Goal: Communication & Community: Ask a question

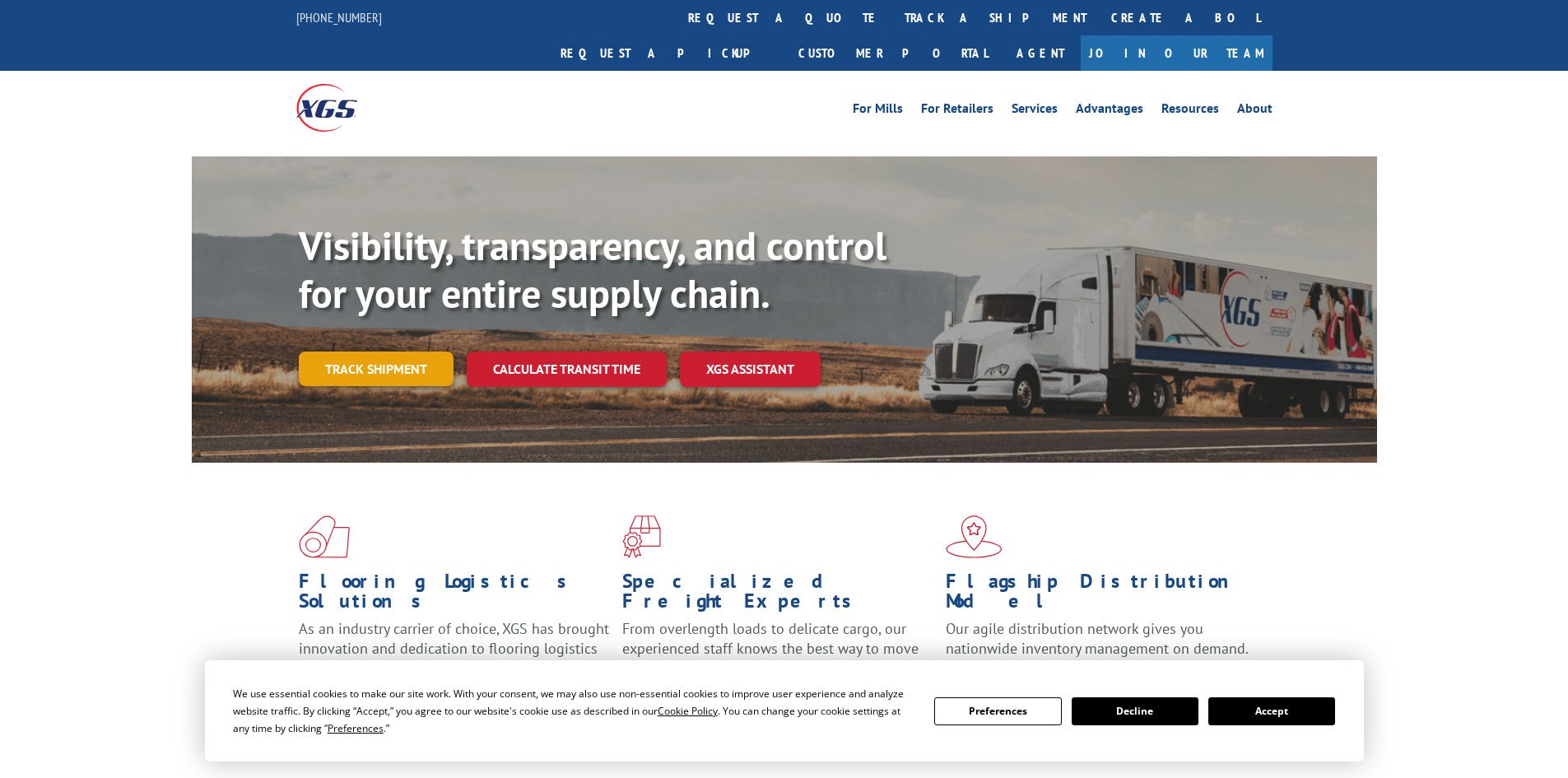
click at [399, 352] on link "Track shipment" at bounding box center [377, 369] width 155 height 35
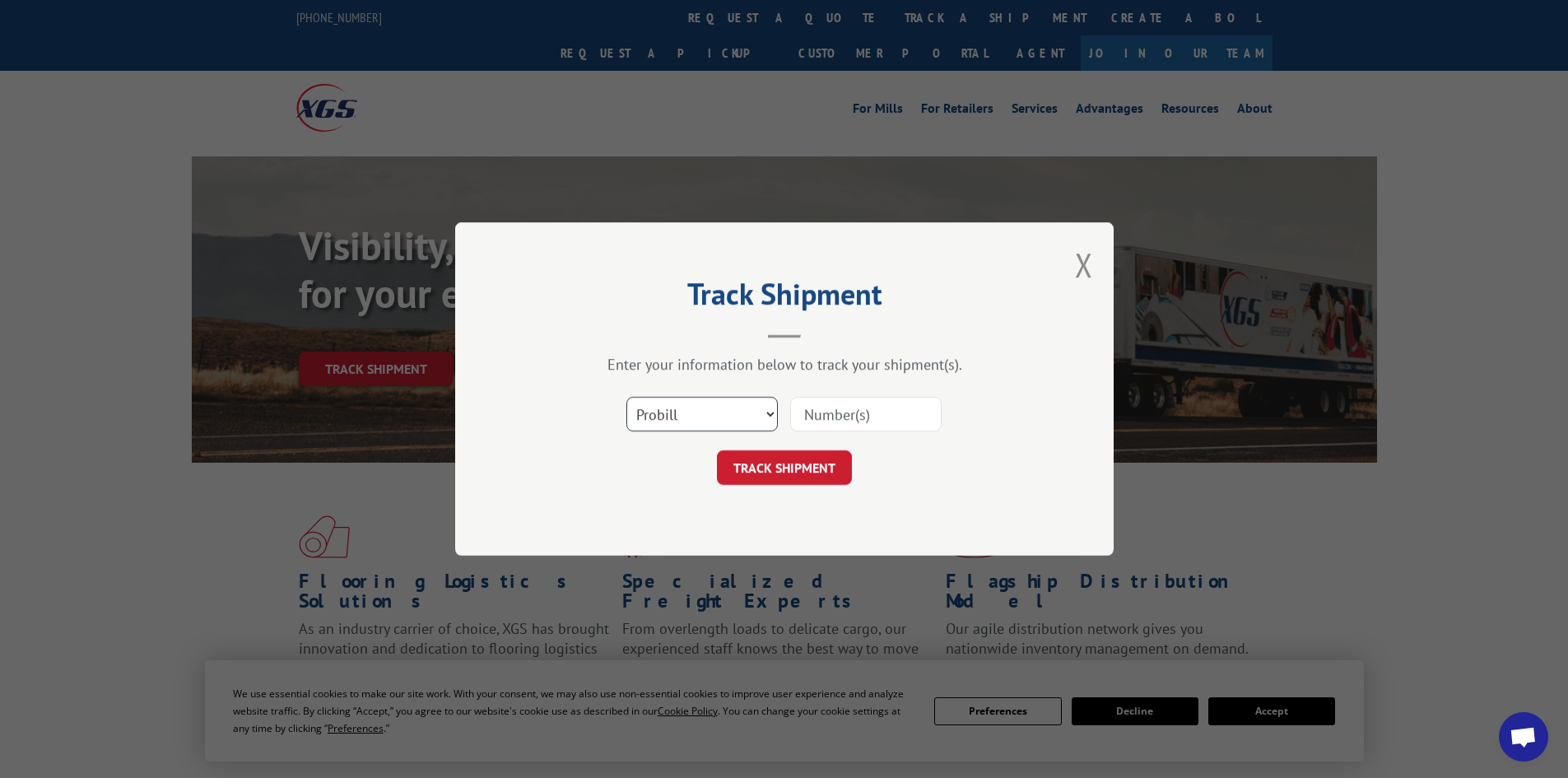
click at [767, 410] on select "Select category... Probill BOL PO" at bounding box center [702, 413] width 151 height 35
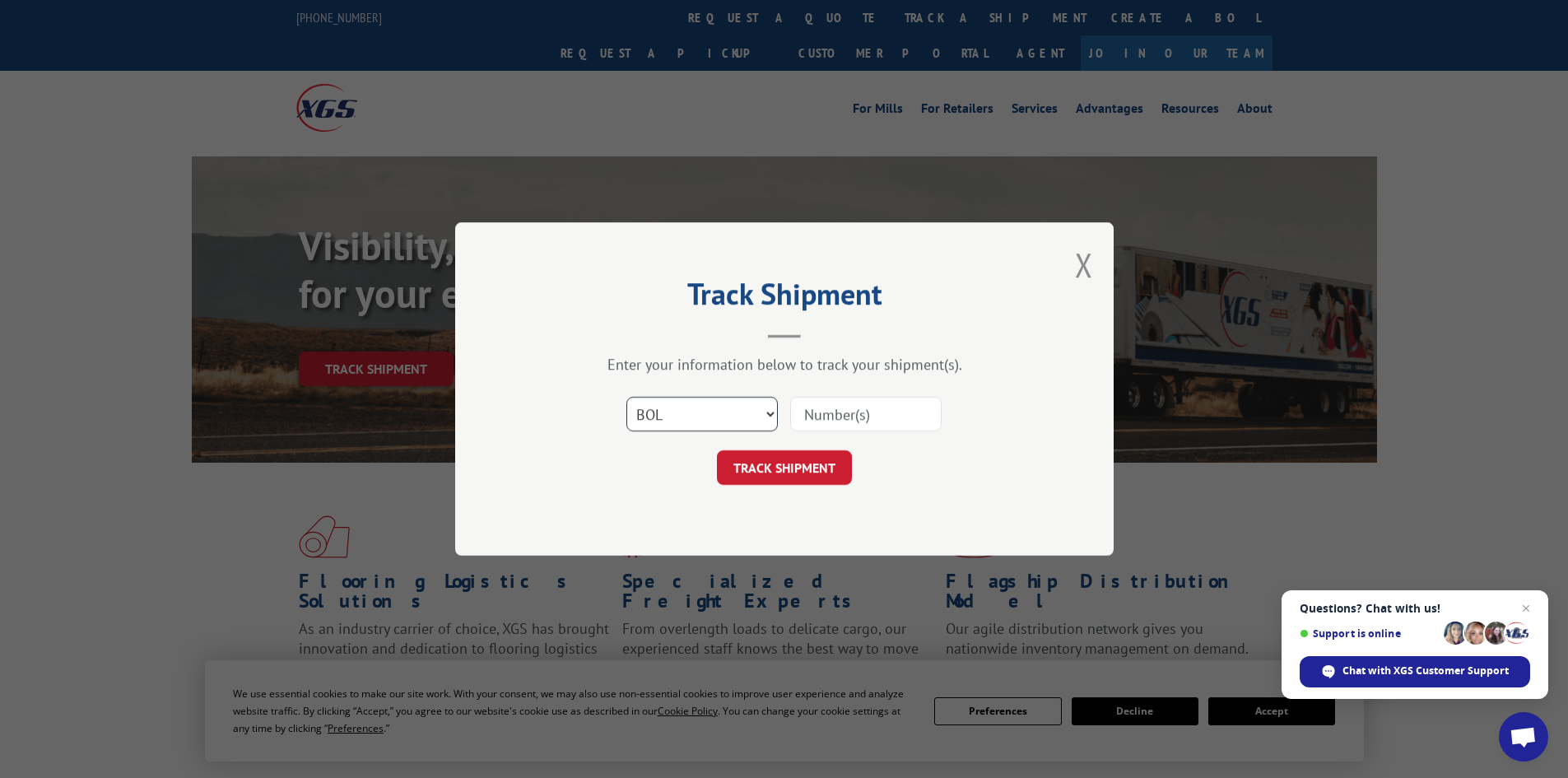
click at [626, 396] on select "Select category... Probill BOL PO" at bounding box center [702, 413] width 151 height 35
click at [763, 411] on select "Select category... Probill BOL PO" at bounding box center [702, 413] width 151 height 35
select select "probill"
click at [626, 396] on select "Select category... Probill BOL PO" at bounding box center [702, 413] width 151 height 35
click at [812, 414] on input at bounding box center [865, 413] width 151 height 35
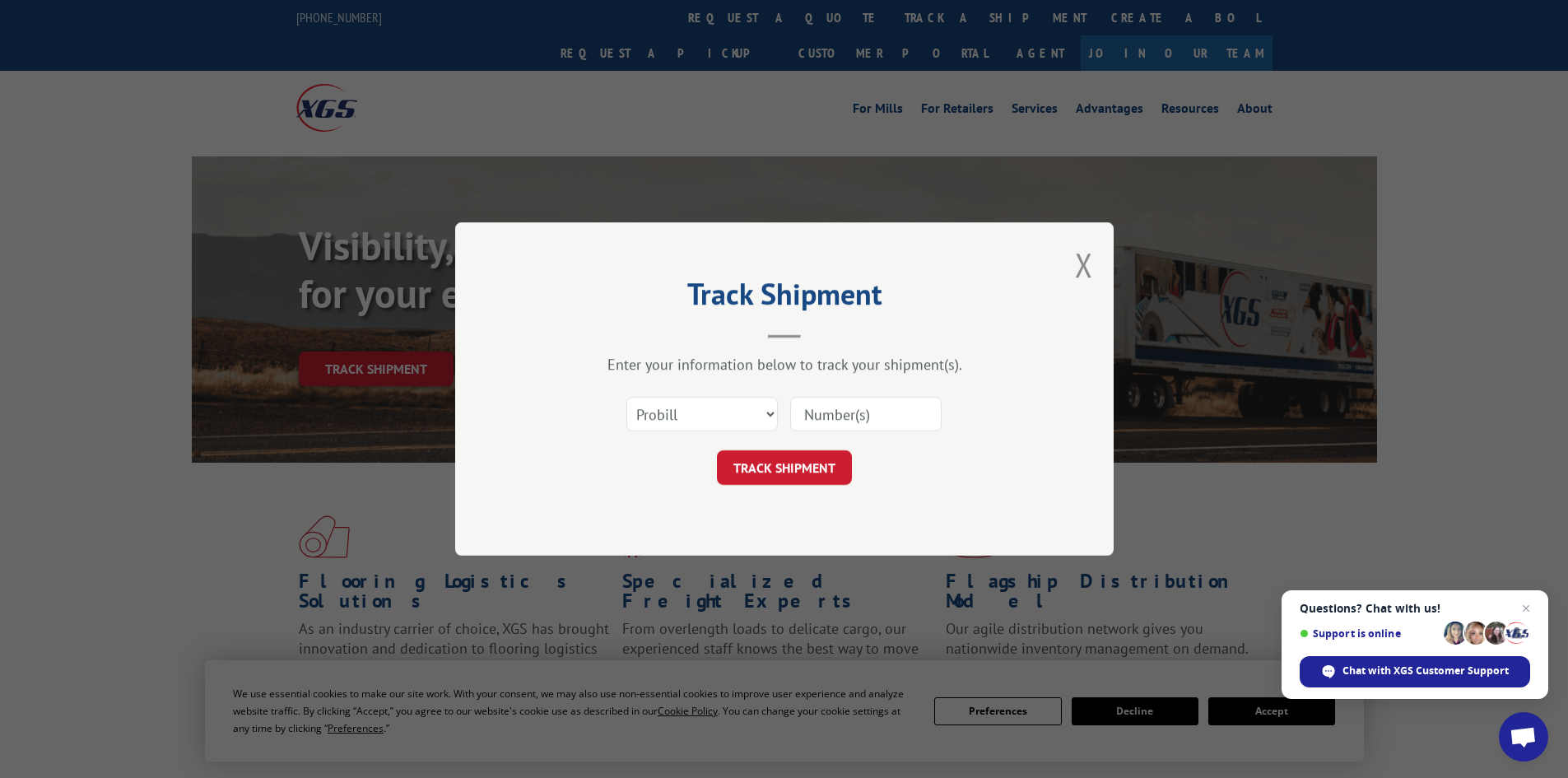
paste input "LTL1011509"
type input "LTL1011509"
click at [804, 467] on button "TRACK SHIPMENT" at bounding box center [784, 467] width 135 height 35
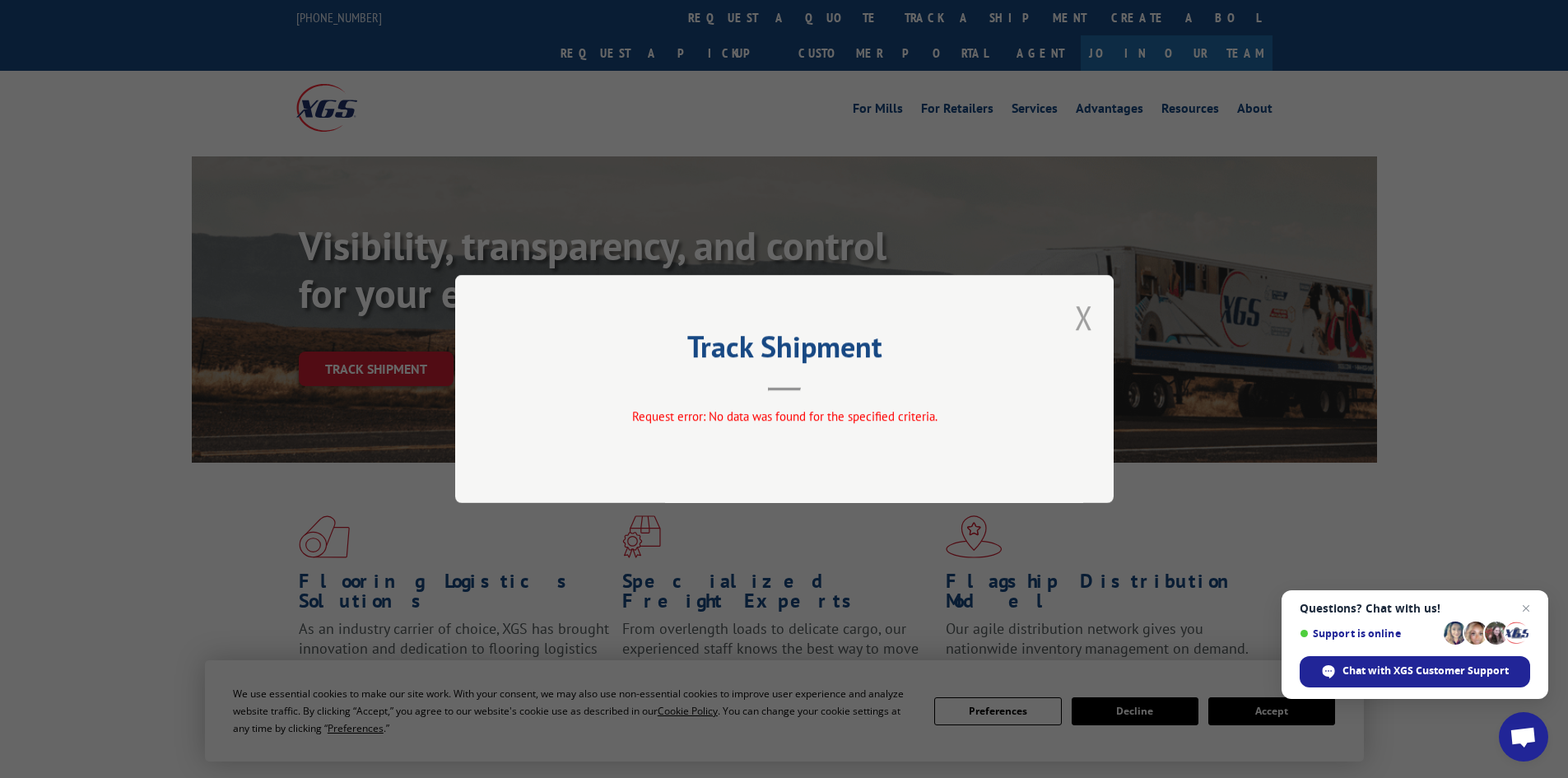
click at [1091, 313] on button "Close modal" at bounding box center [1084, 317] width 18 height 44
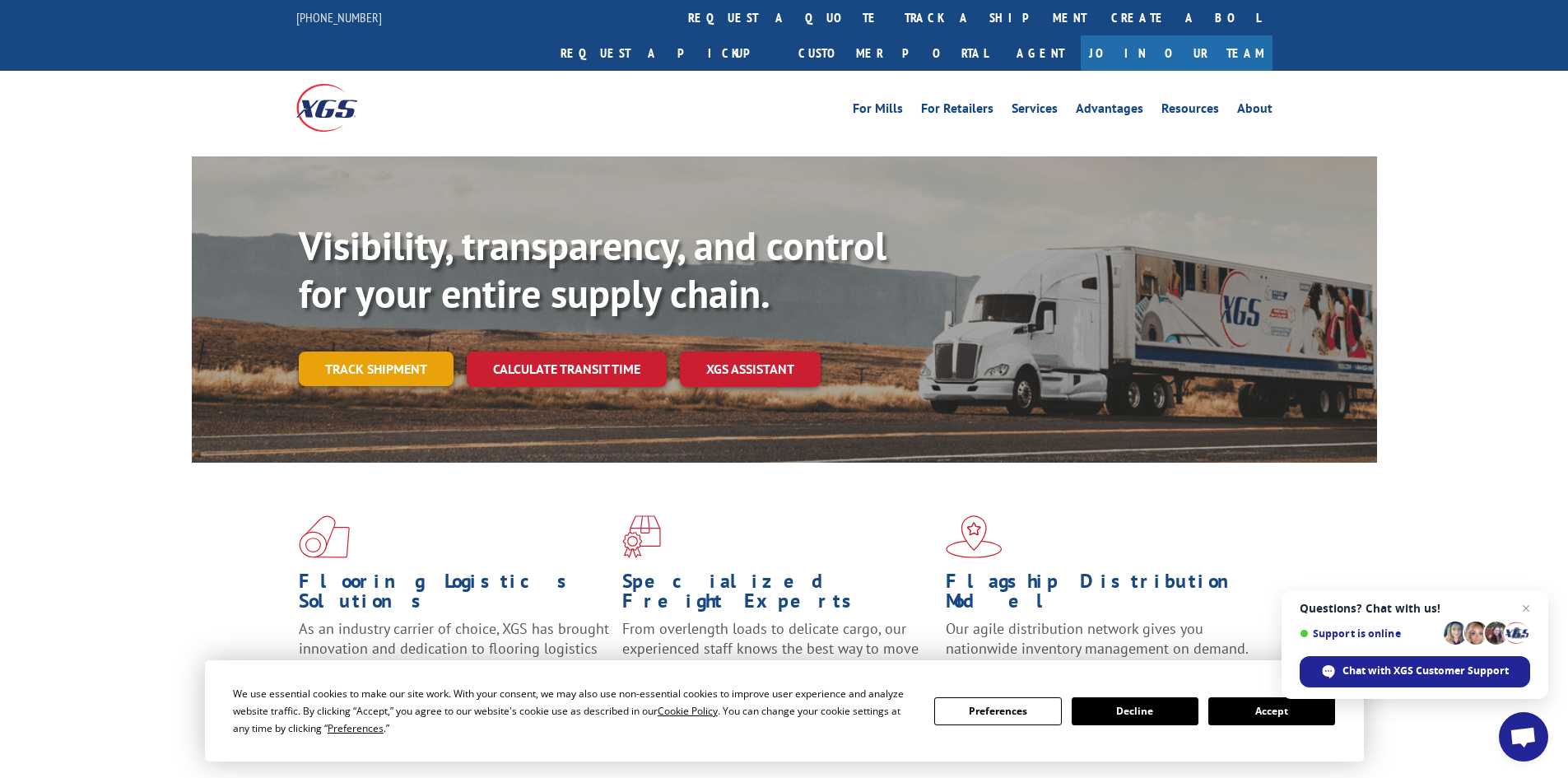
click at [422, 352] on link "Track shipment" at bounding box center [377, 369] width 155 height 35
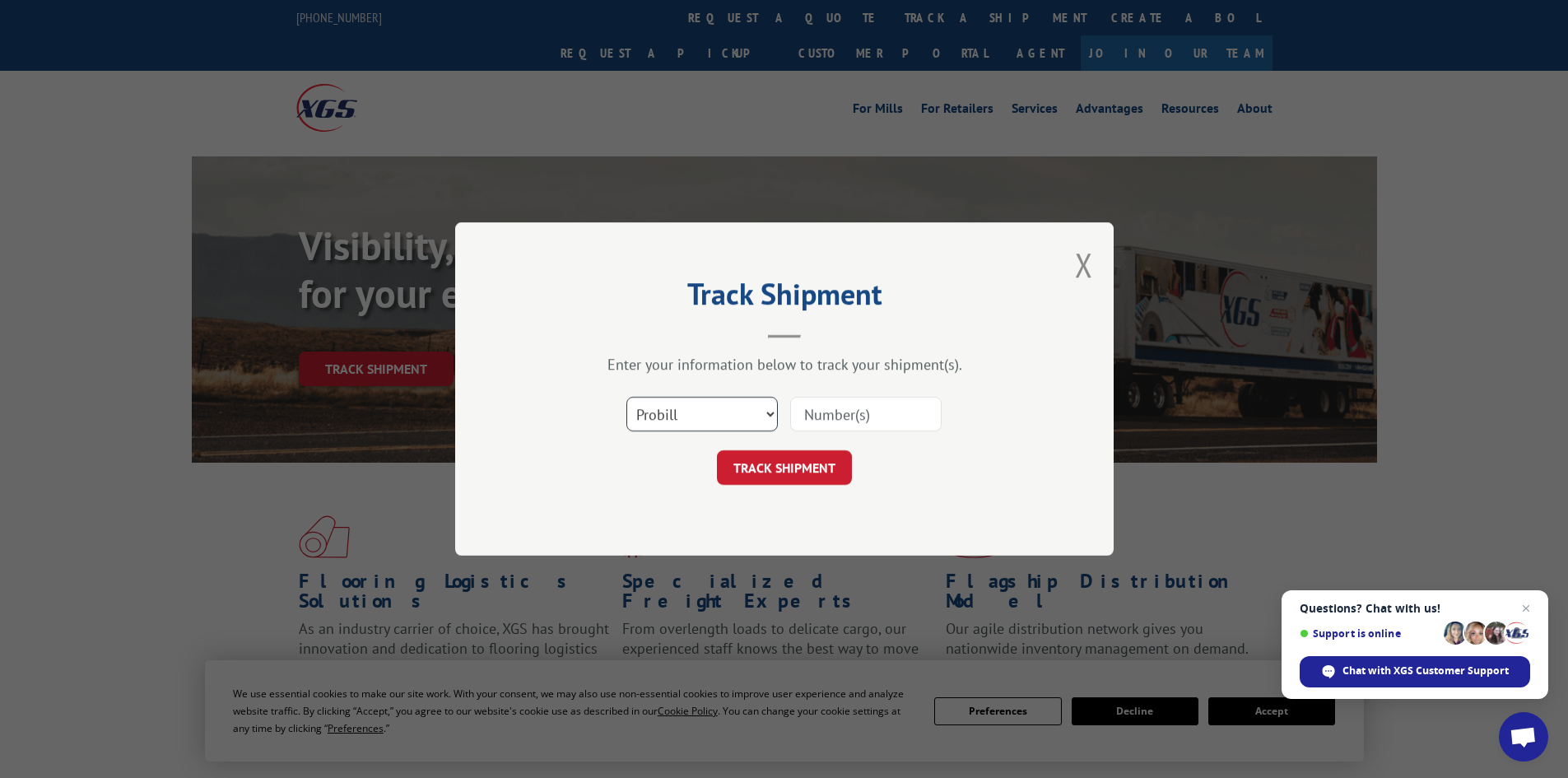
click at [688, 410] on select "Select category... Probill BOL PO" at bounding box center [702, 413] width 151 height 35
select select "bol"
click at [626, 396] on select "Select category... Probill BOL PO" at bounding box center [702, 413] width 151 height 35
click at [896, 416] on input at bounding box center [865, 413] width 151 height 35
paste input "LTL1011509"
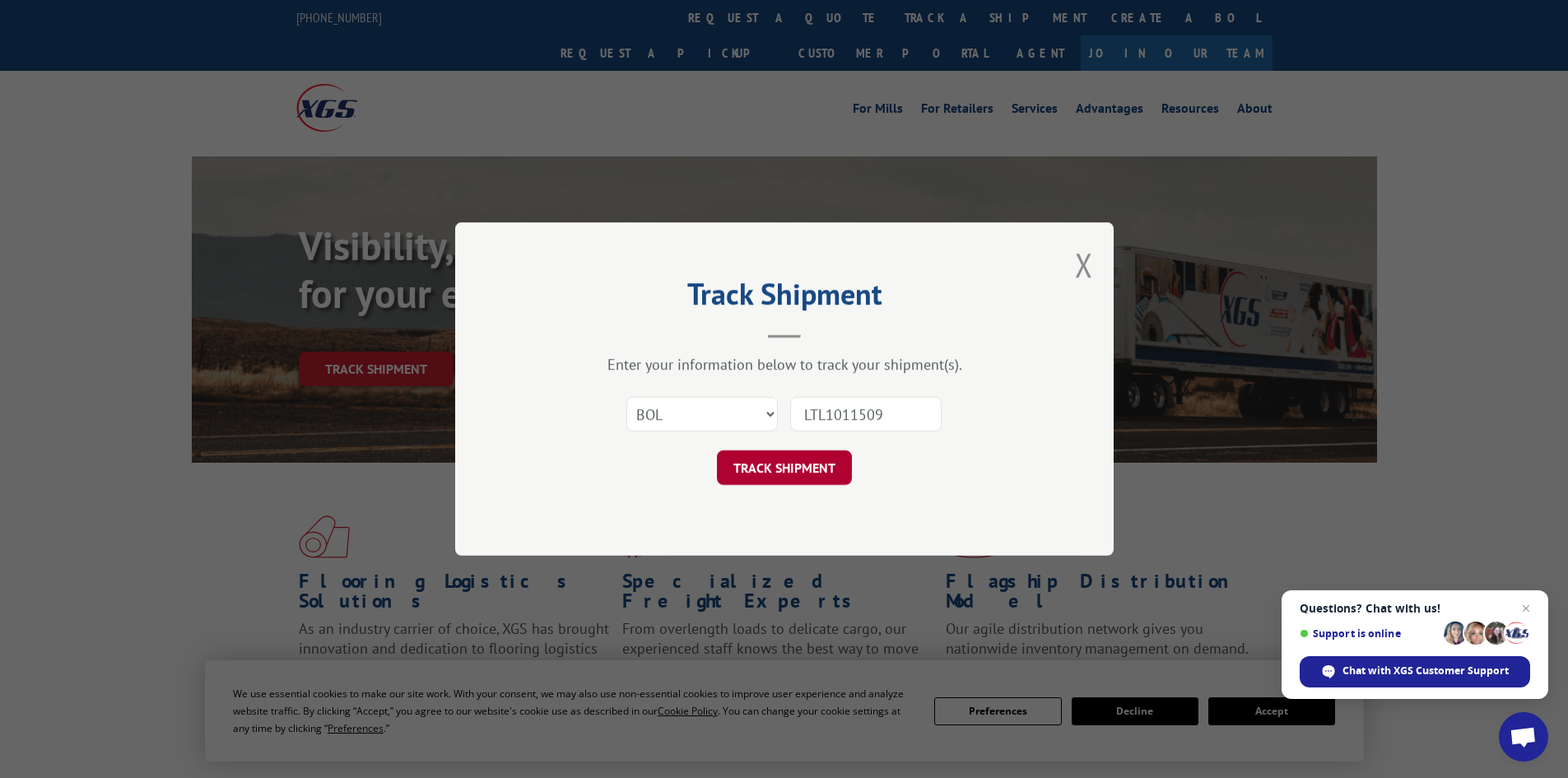
type input "LTL1011509"
click at [809, 457] on button "TRACK SHIPMENT" at bounding box center [784, 467] width 135 height 35
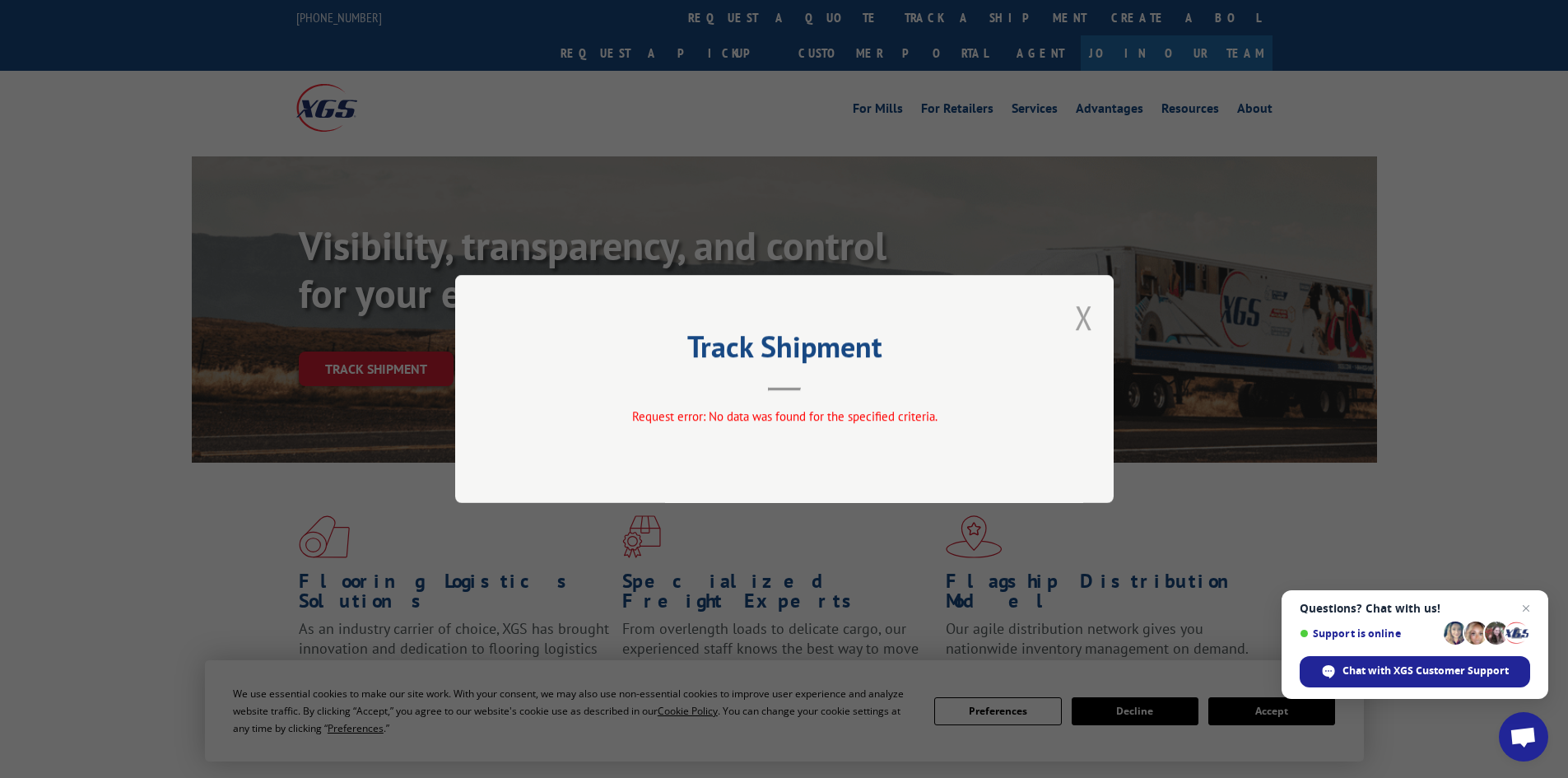
click at [1080, 314] on button "Close modal" at bounding box center [1084, 317] width 18 height 44
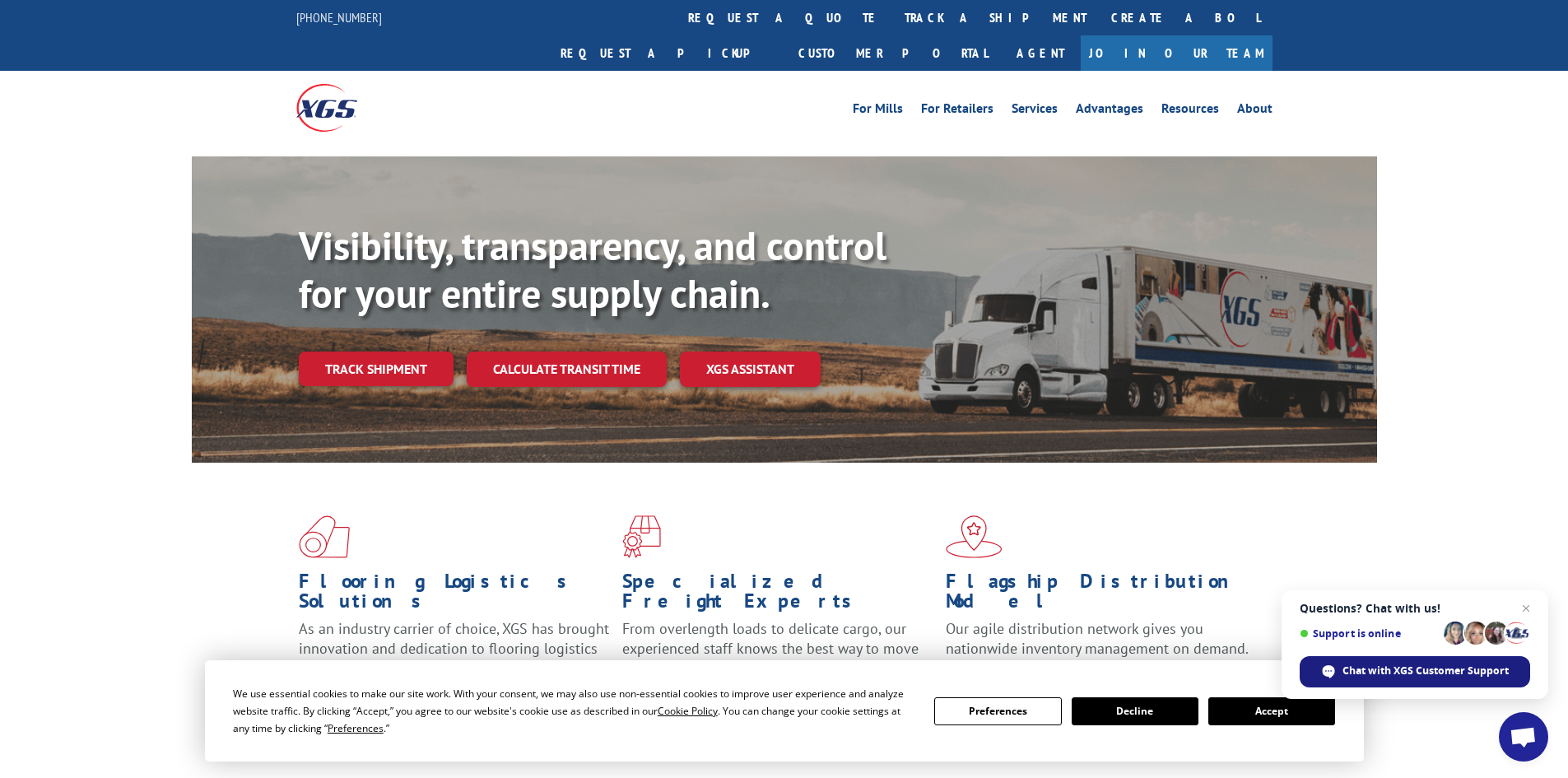
click at [1377, 669] on span "Chat with XGS Customer Support" at bounding box center [1425, 670] width 166 height 15
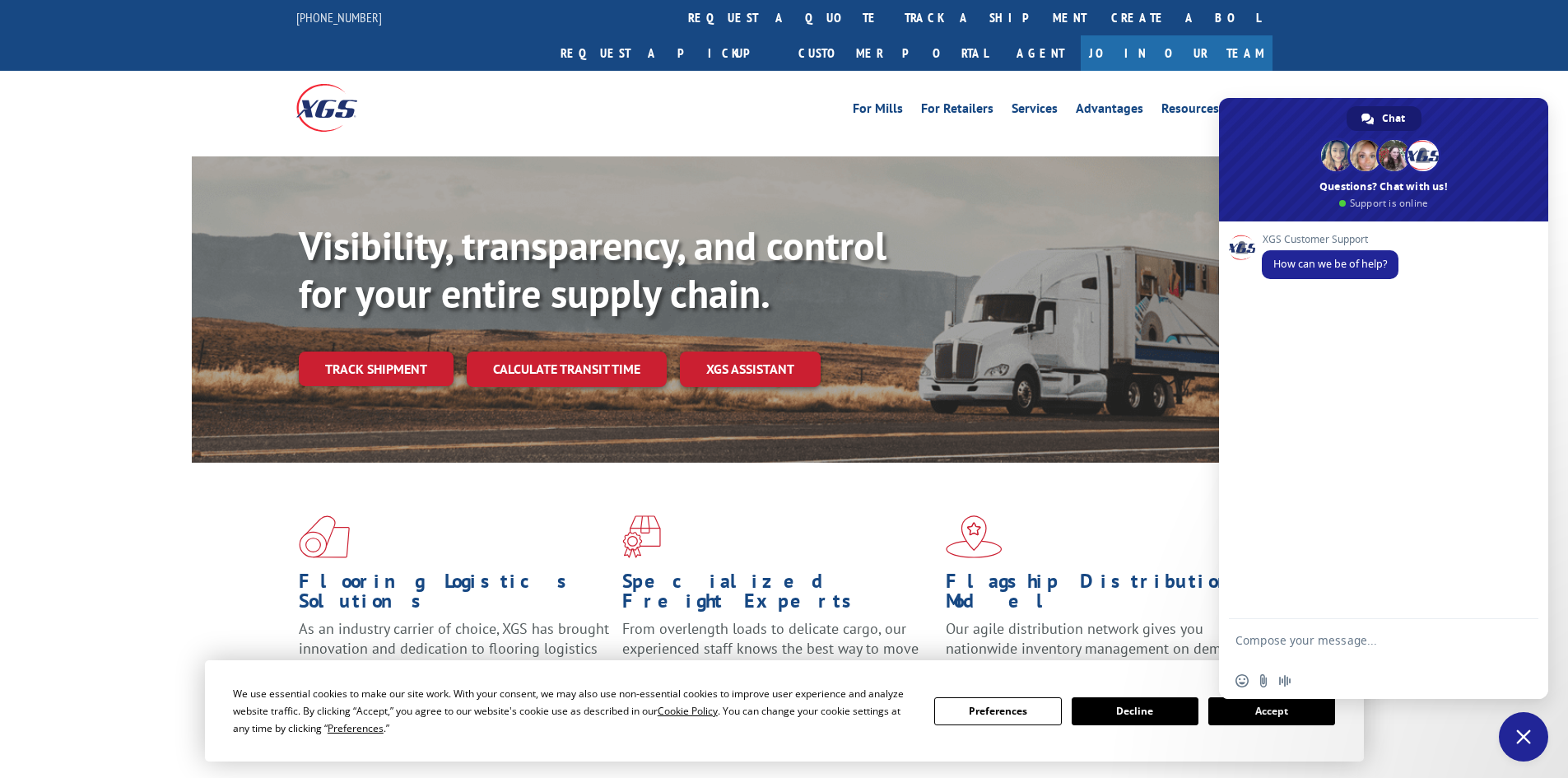
click at [1333, 316] on div "XGS Customer Support How can we be of help?" at bounding box center [1383, 420] width 329 height 397
click at [1419, 278] on div "XGS Customer Support How can we be of help?" at bounding box center [1400, 265] width 276 height 64
click at [1329, 317] on div "XGS Customer Support How can we be of help?" at bounding box center [1383, 420] width 329 height 397
click at [1297, 386] on div "XGS Customer Support How can we be of help?" at bounding box center [1383, 420] width 329 height 397
type textarea "I am trying to track a shipment it was suppose to arrive 10/8 . The shipping in…"
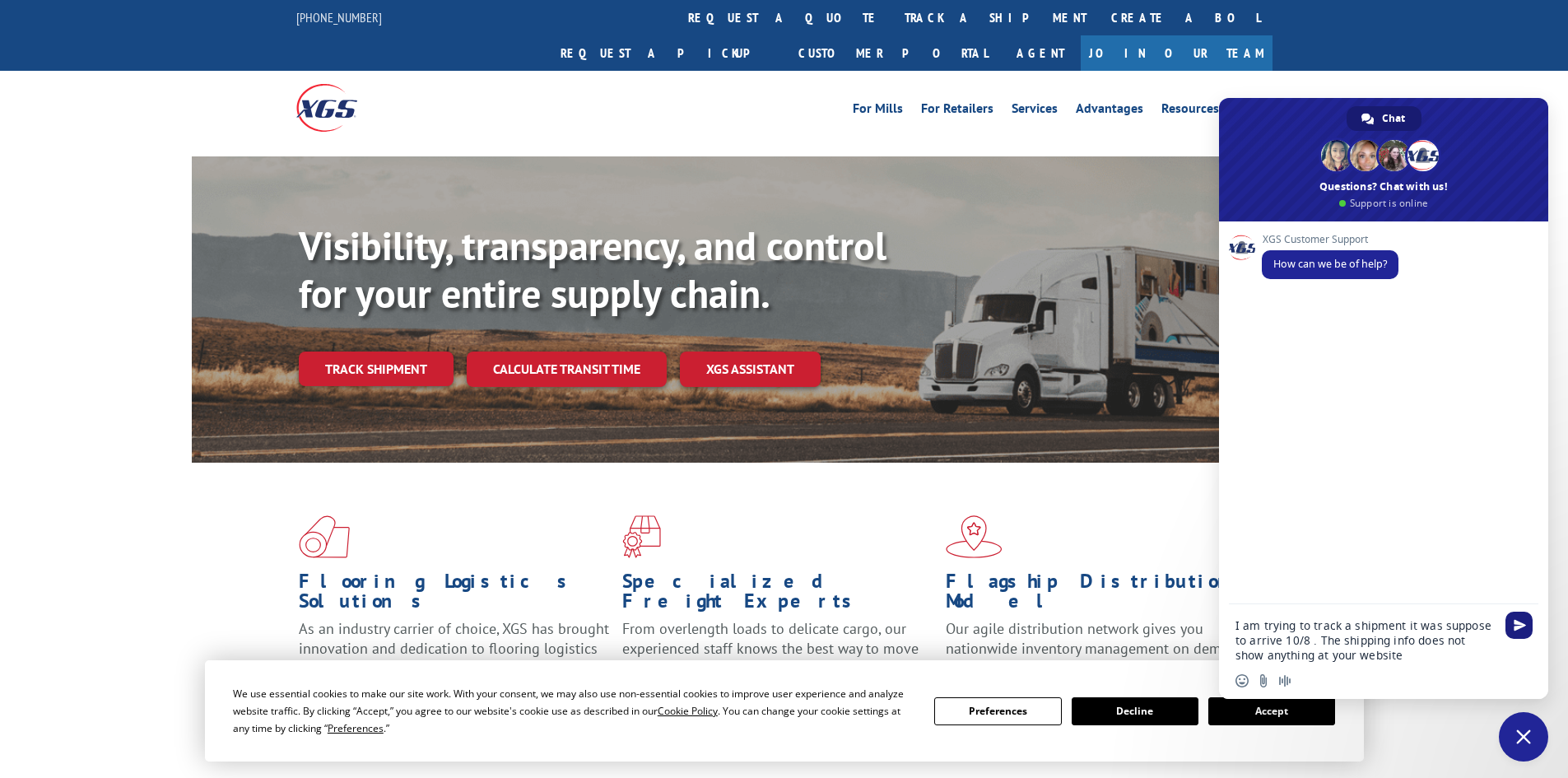
click at [1520, 615] on span "Send" at bounding box center [1518, 624] width 27 height 27
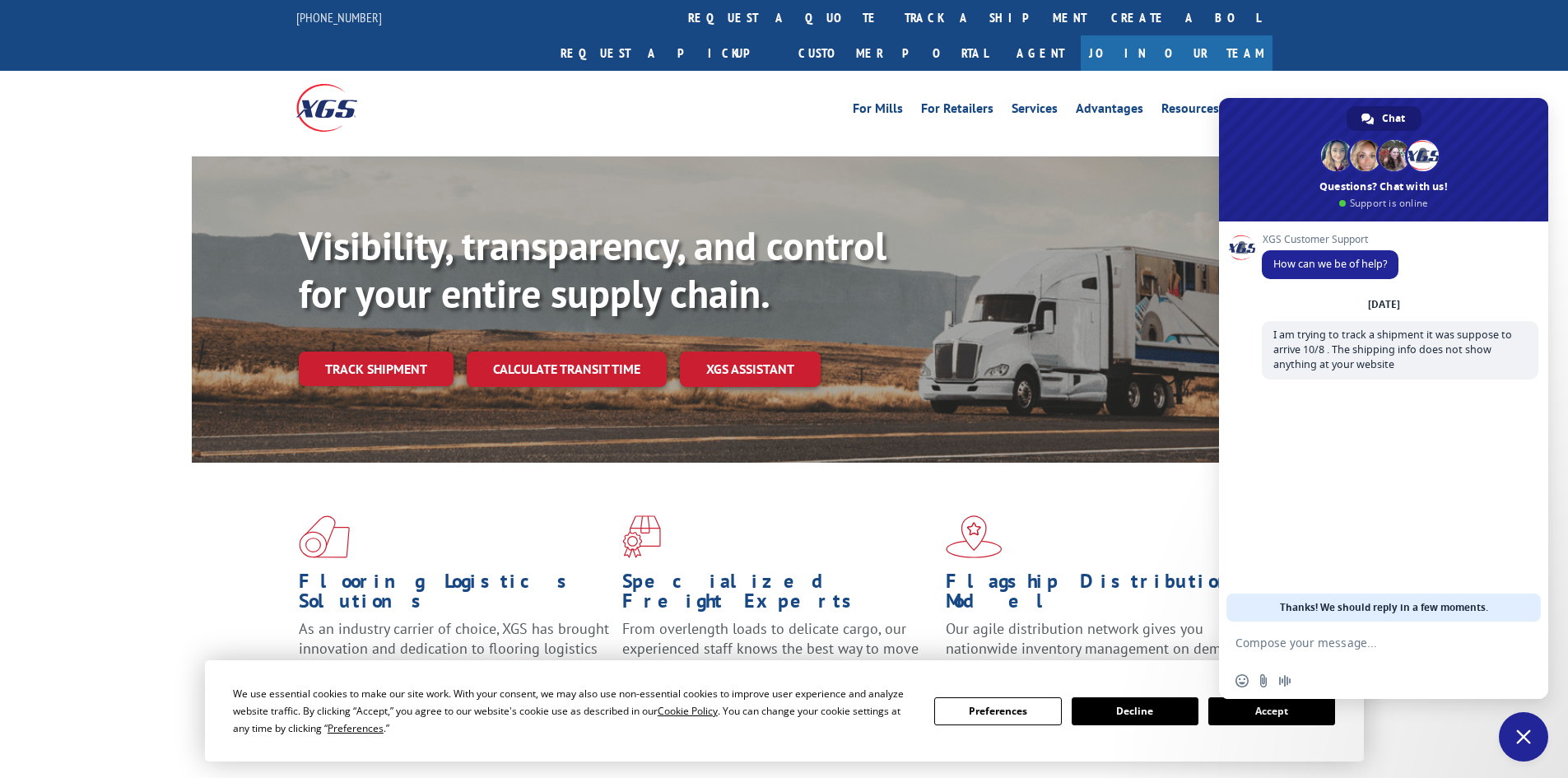
click at [1332, 649] on textarea "Compose your message..." at bounding box center [1365, 642] width 260 height 15
paste textarea "4 PRODUCT SHIPPED; EXPECTED DELIVERY ON [DATE]T00:00:00-0400 BOL# - 15339967 PR…"
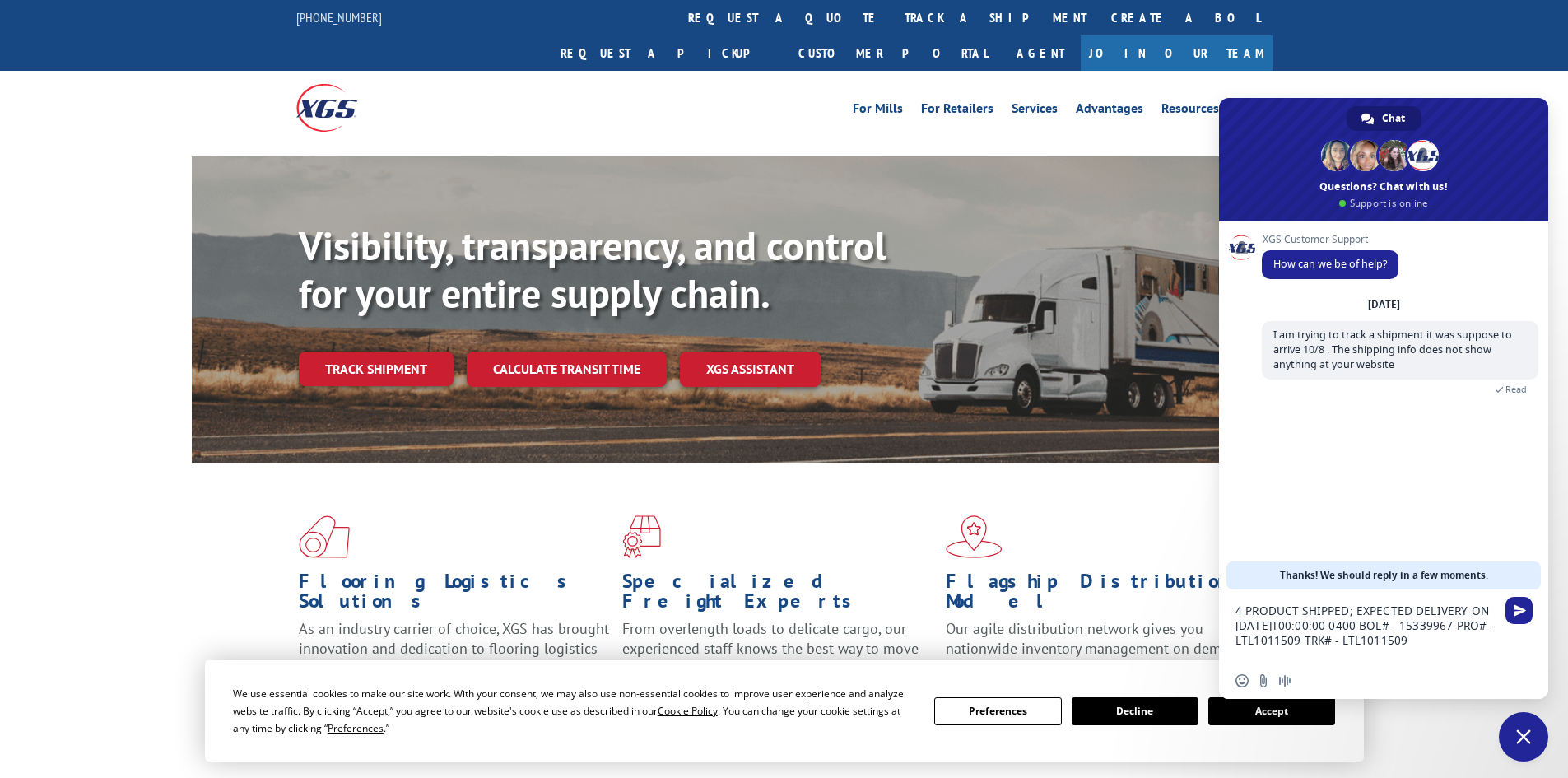
click at [1235, 609] on textarea "4 PRODUCT SHIPPED; EXPECTED DELIVERY ON [DATE]T00:00:00-0400 BOL# - 15339967 PR…" at bounding box center [1365, 633] width 260 height 60
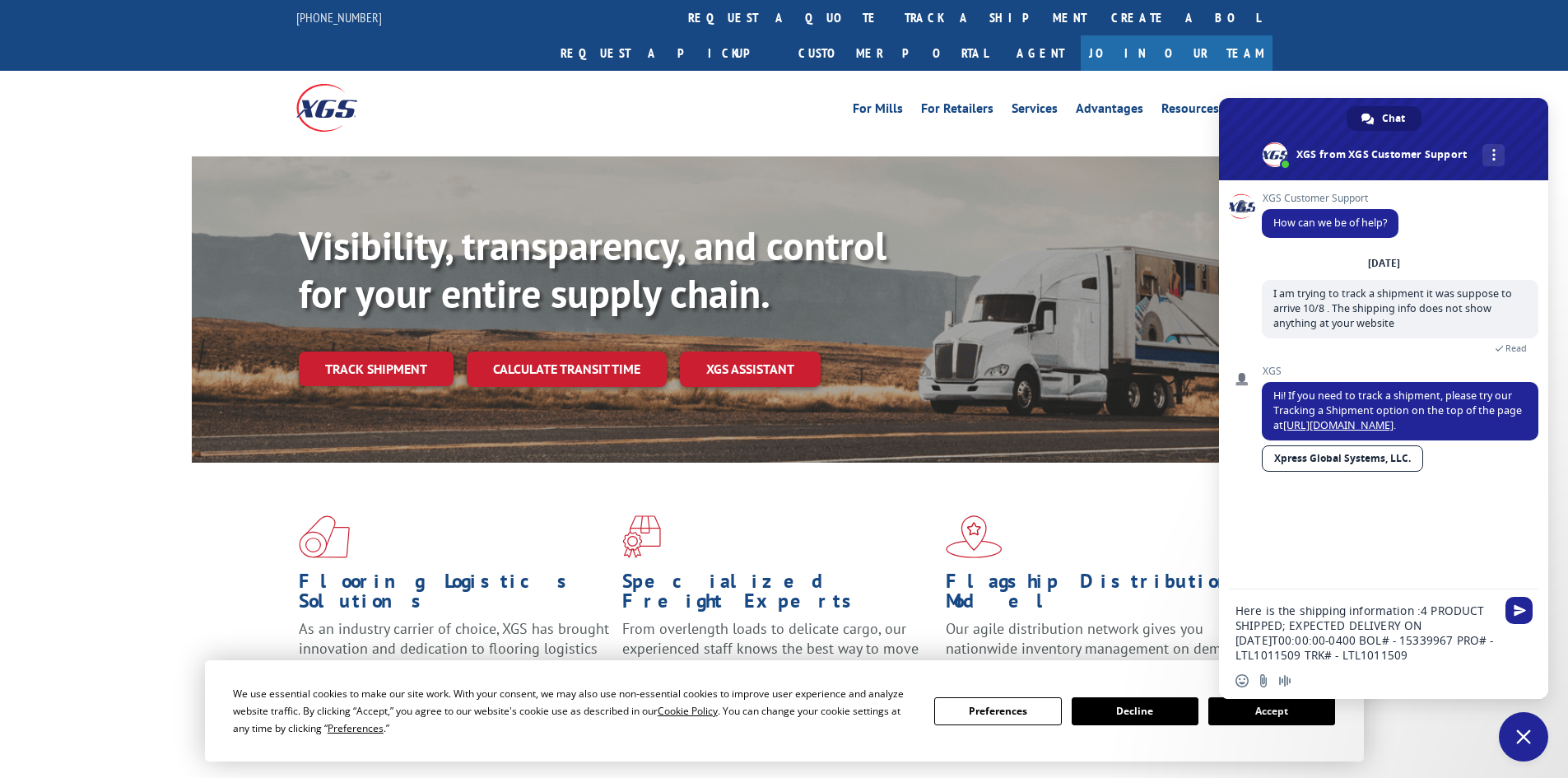
type textarea "Here is the shipping information : 4 PRODUCT SHIPPED; EXPECTED DELIVERY ON [DAT…"
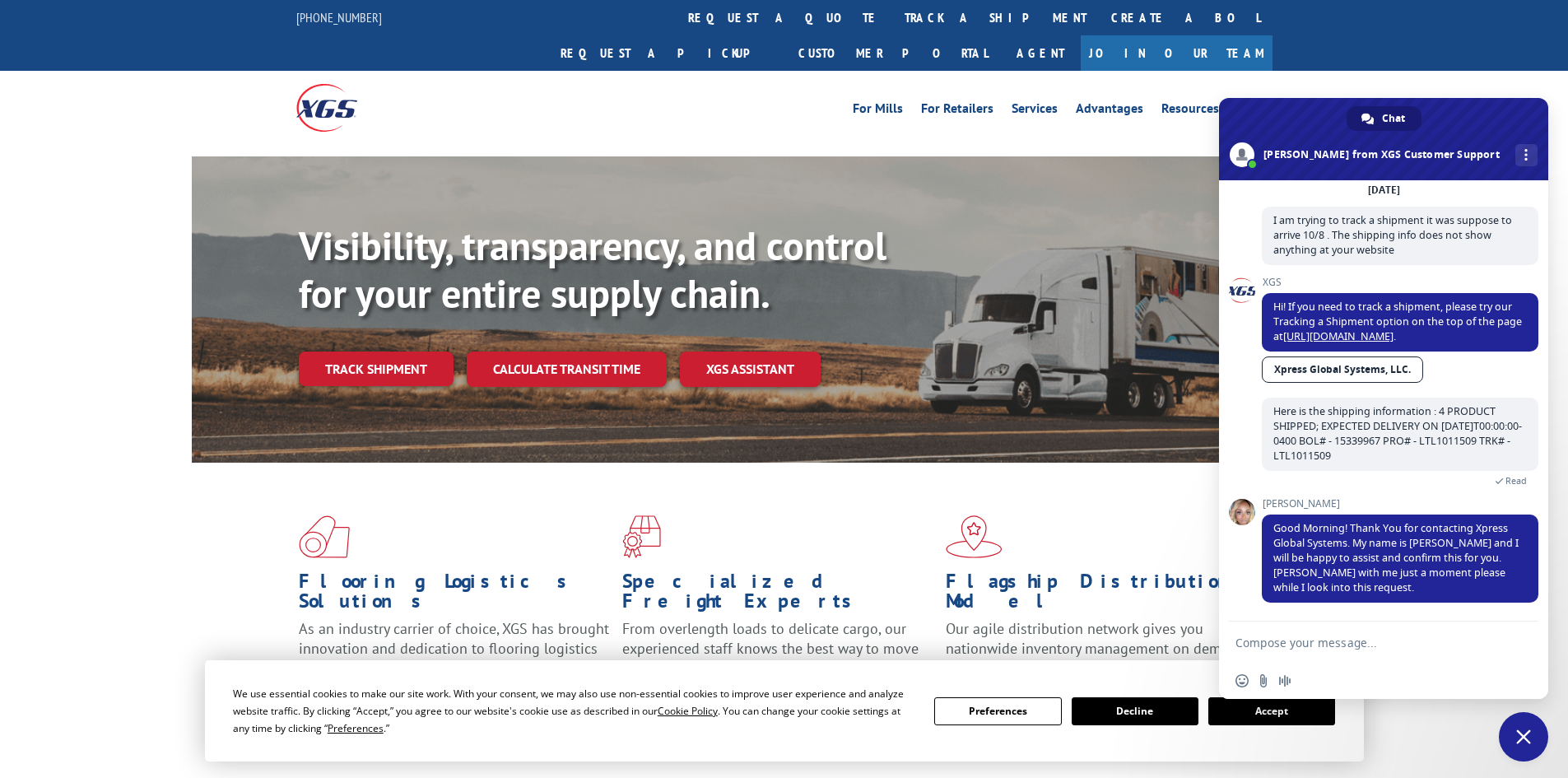
scroll to position [105, 0]
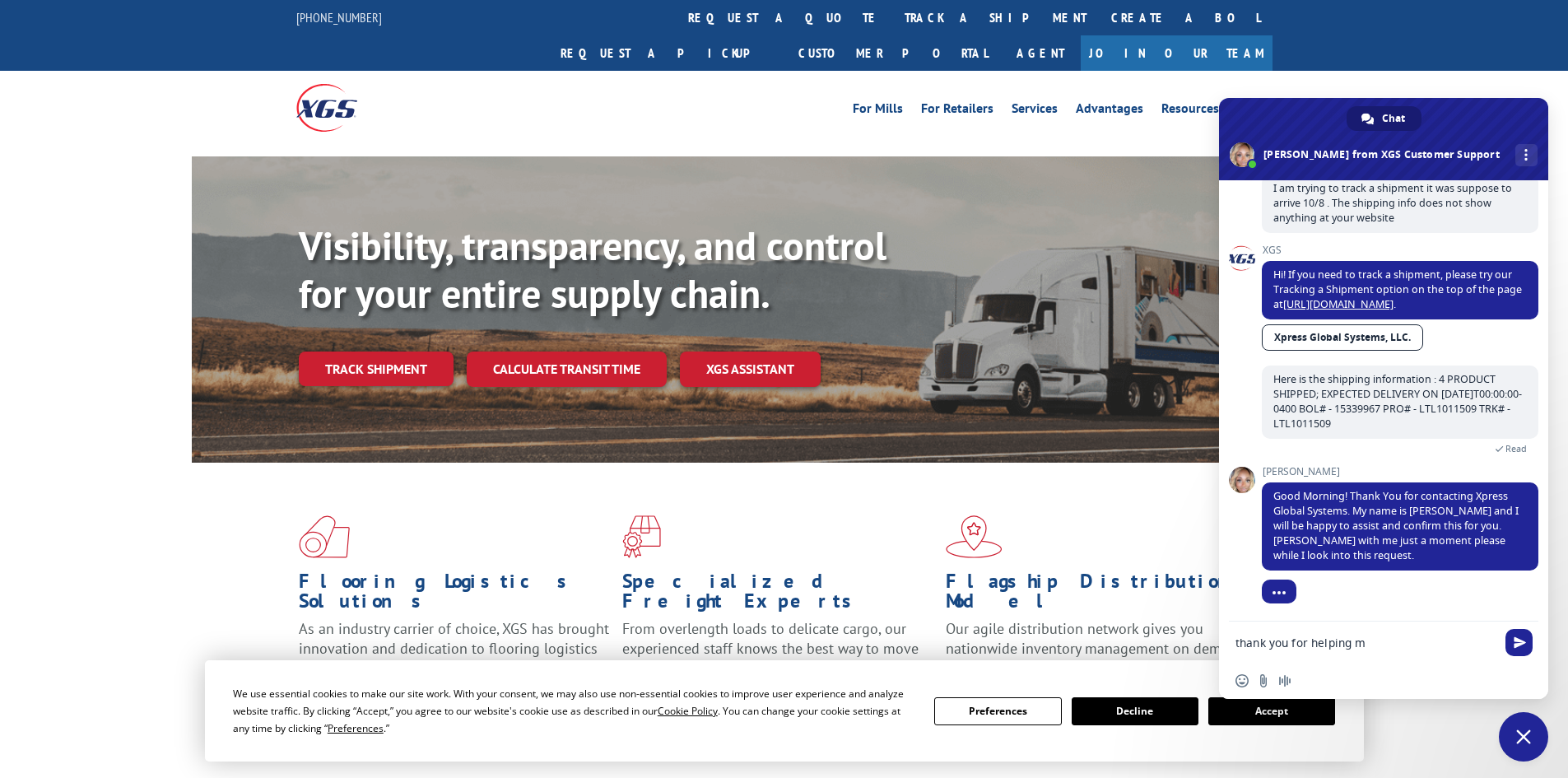
type textarea "thank you for helping me"
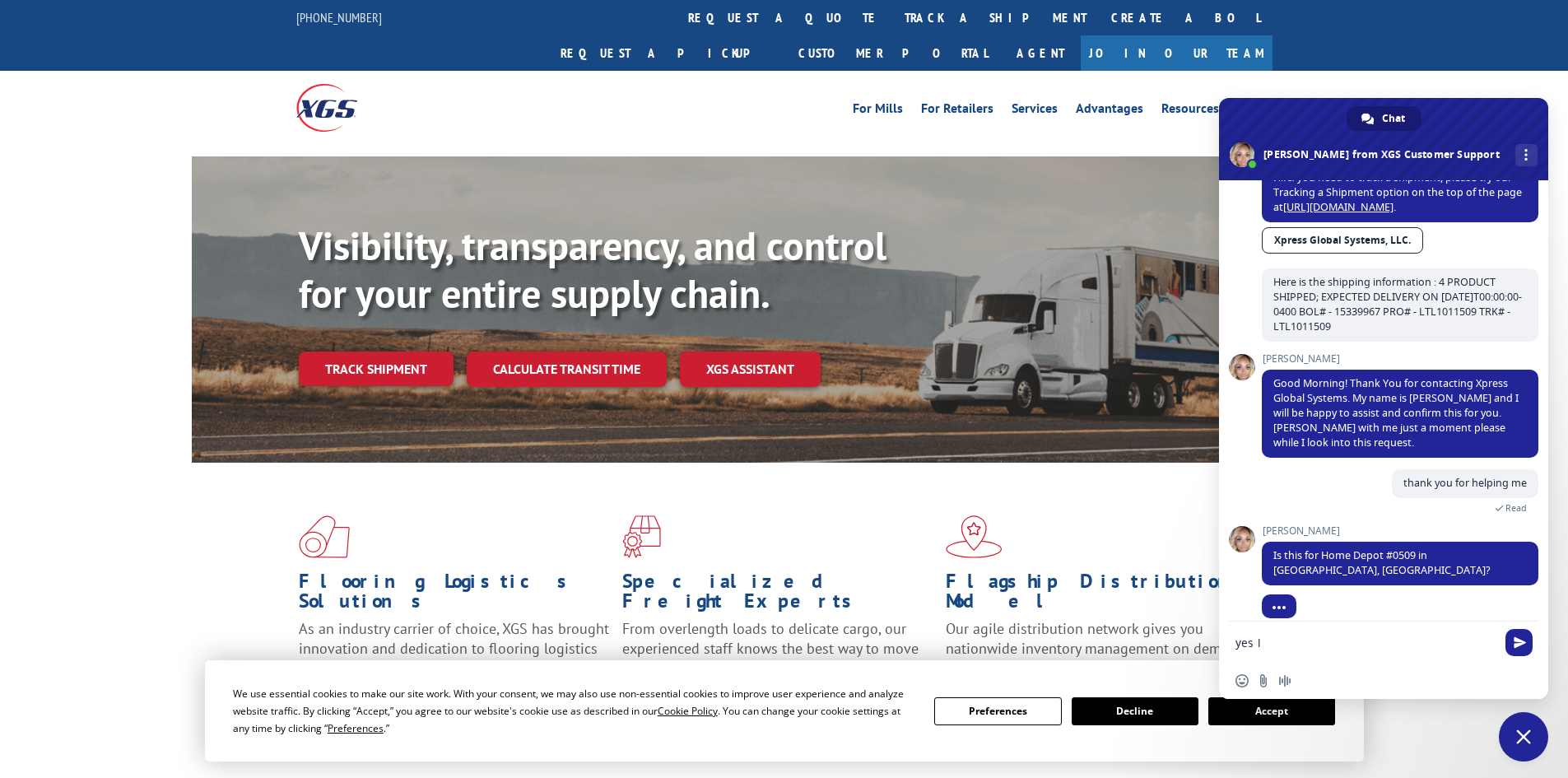
scroll to position [204, 0]
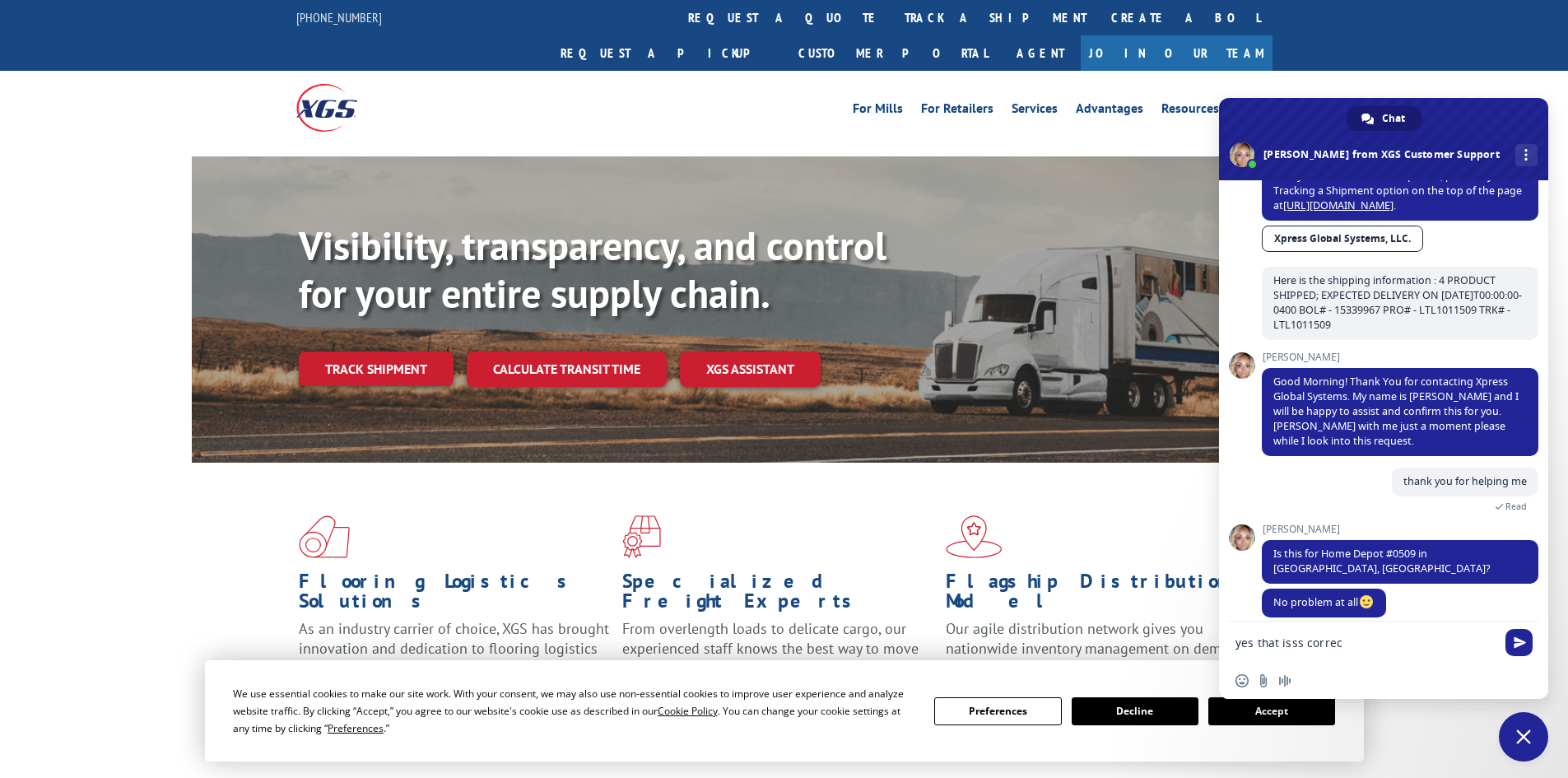
type textarea "yes that isss correct"
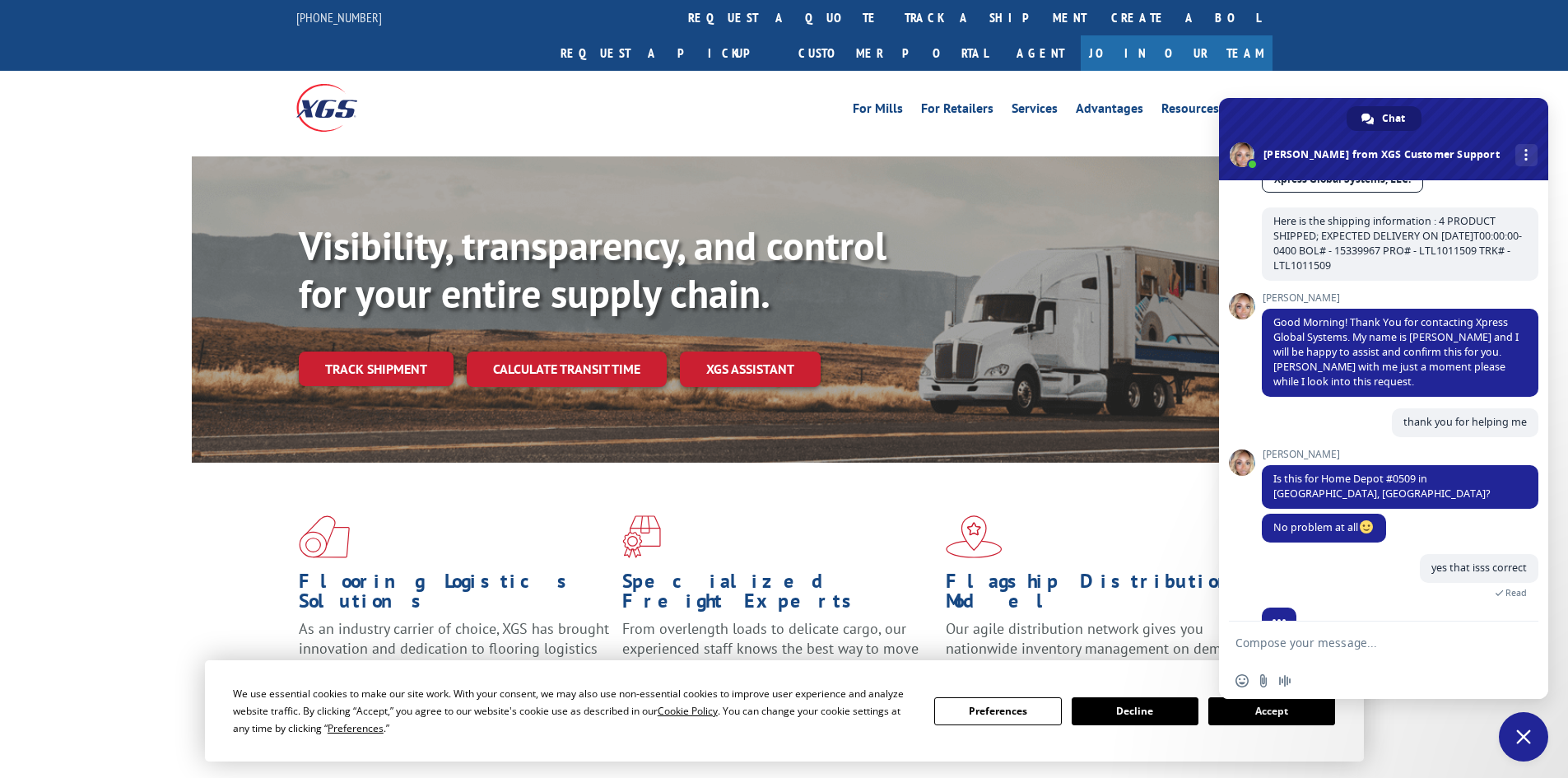
scroll to position [331, 0]
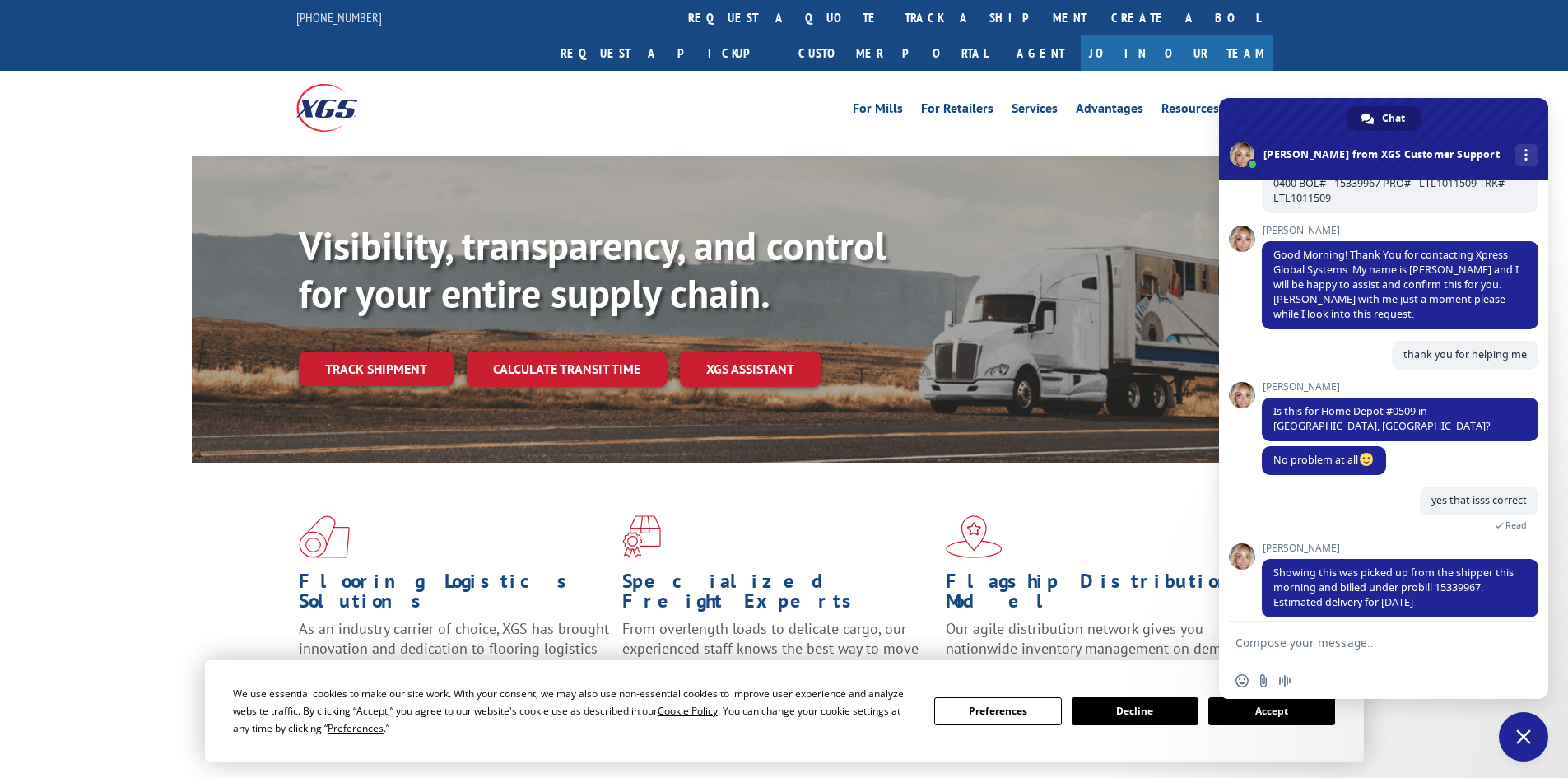
click at [1236, 717] on button "Accept" at bounding box center [1272, 710] width 127 height 28
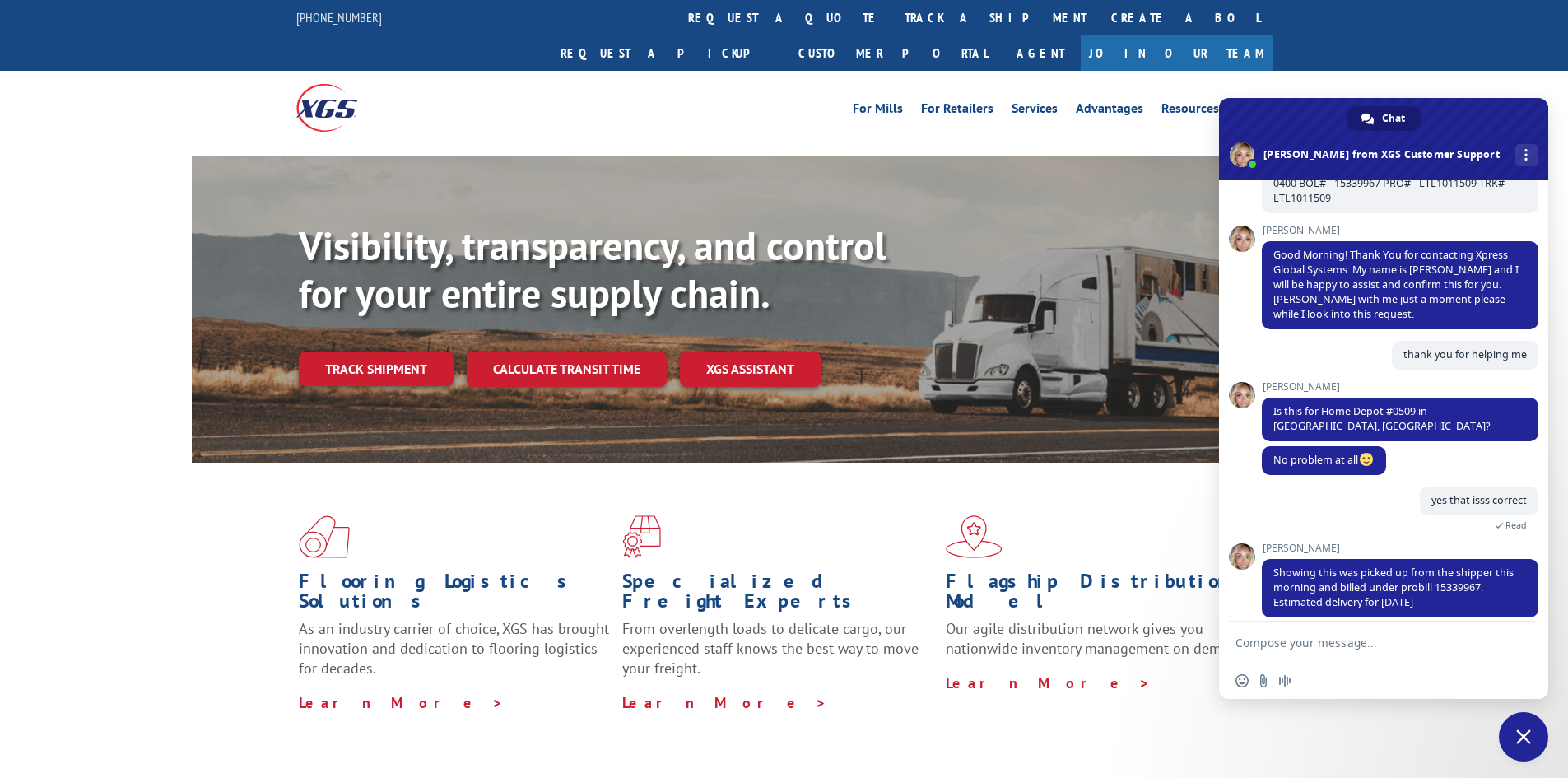
click at [1351, 635] on form at bounding box center [1365, 643] width 260 height 45
click at [1337, 647] on textarea "Compose your message..." at bounding box center [1365, 642] width 260 height 15
click at [1346, 644] on textarea "ok thank you, I apprciate" at bounding box center [1365, 642] width 260 height 15
drag, startPoint x: 1308, startPoint y: 644, endPoint x: 1227, endPoint y: 645, distance: 81.0
click at [1227, 645] on div "ok thank you, I appreciate" at bounding box center [1383, 643] width 329 height 45
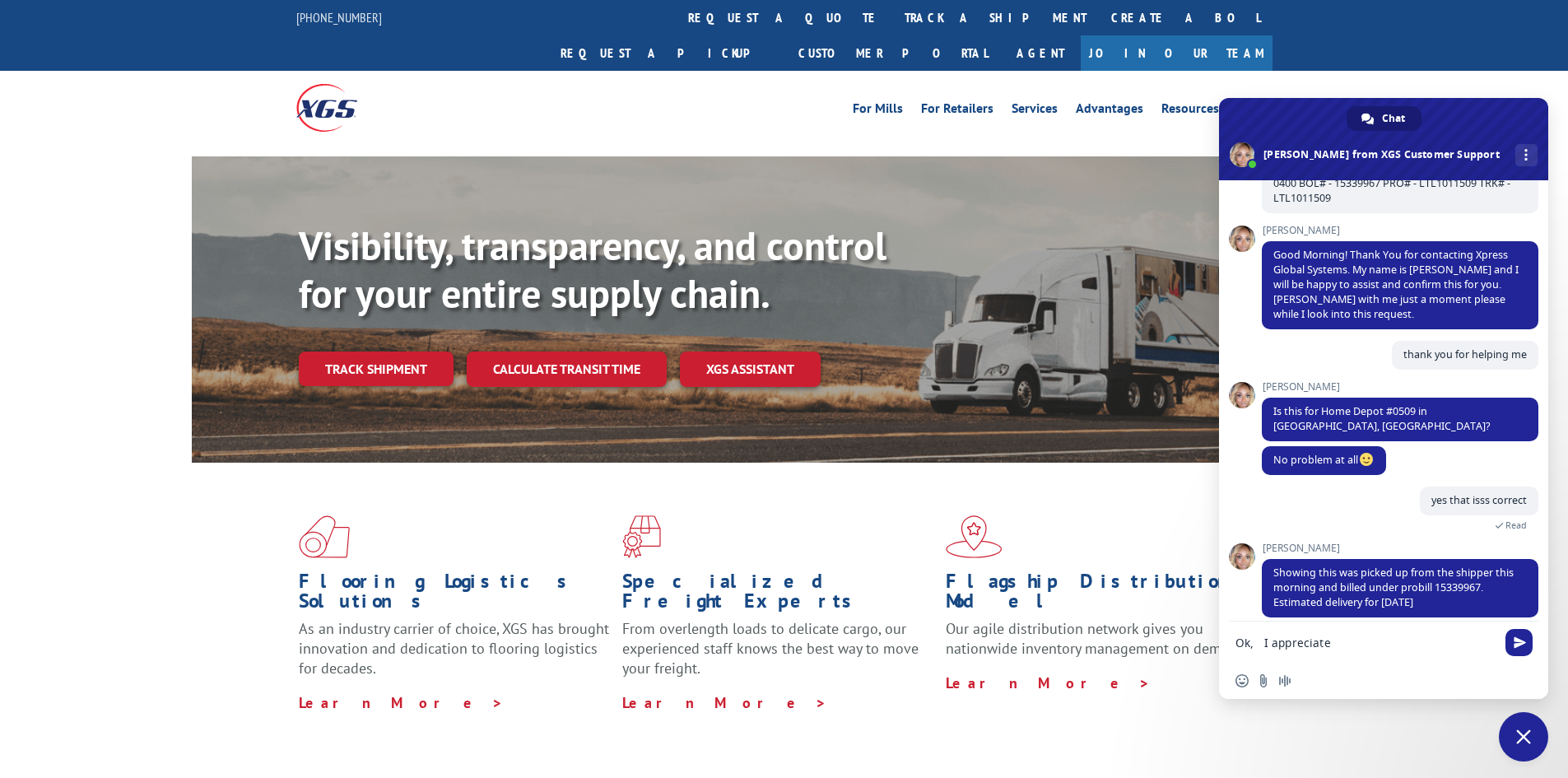
click at [1348, 644] on textarea "Ok, I appreciate" at bounding box center [1365, 642] width 260 height 15
drag, startPoint x: 1362, startPoint y: 643, endPoint x: 1352, endPoint y: 640, distance: 10.4
click at [1353, 640] on textarea "Ok, I appreciate your jhelp have a good weekend" at bounding box center [1365, 648] width 260 height 30
click at [1252, 639] on textarea "Ok, I appreciate your jhelp have a good weekend" at bounding box center [1365, 648] width 260 height 30
click at [1423, 636] on textarea "Ok, Thank you! I appreciate your jhelp have a good weekend" at bounding box center [1365, 648] width 260 height 30
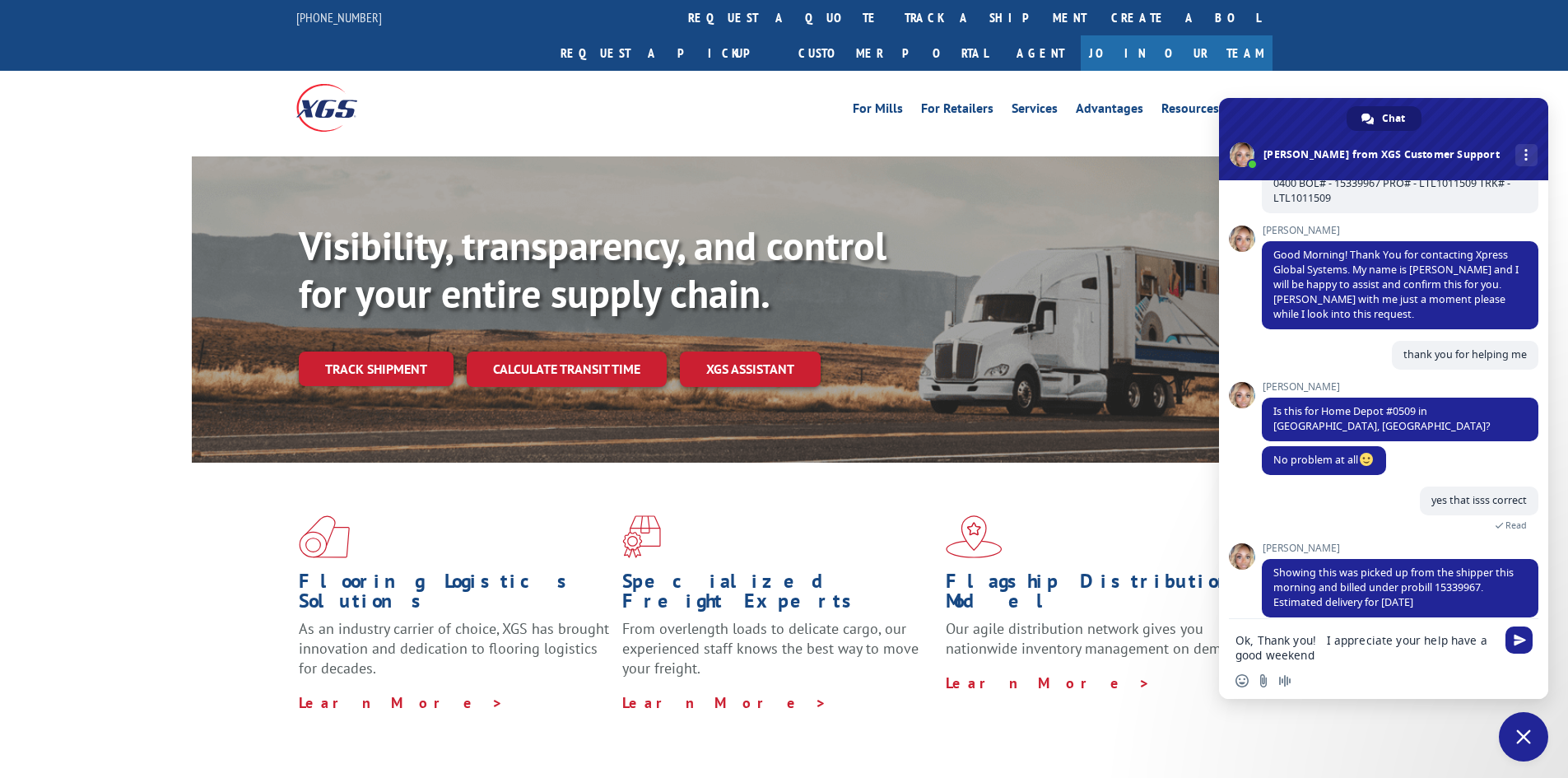
click at [1446, 637] on textarea "Ok, Thank you! I appreciate your help have a good weekend" at bounding box center [1365, 648] width 260 height 30
type textarea "Ok, Thank you! I appreciate your help & have a good weekend"
click at [1511, 645] on span "Send" at bounding box center [1518, 639] width 27 height 27
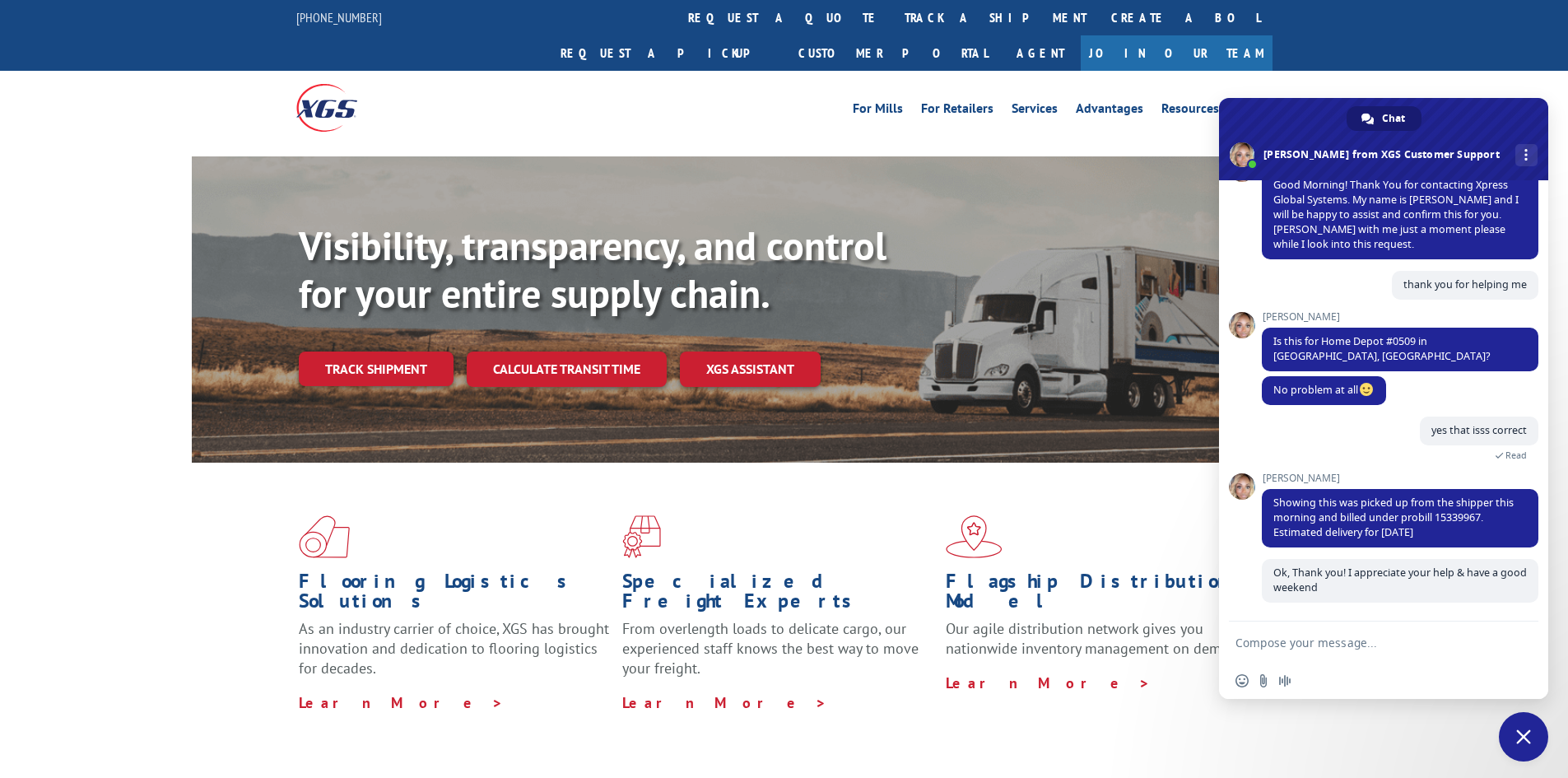
scroll to position [386, 0]
